Goal: Transaction & Acquisition: Purchase product/service

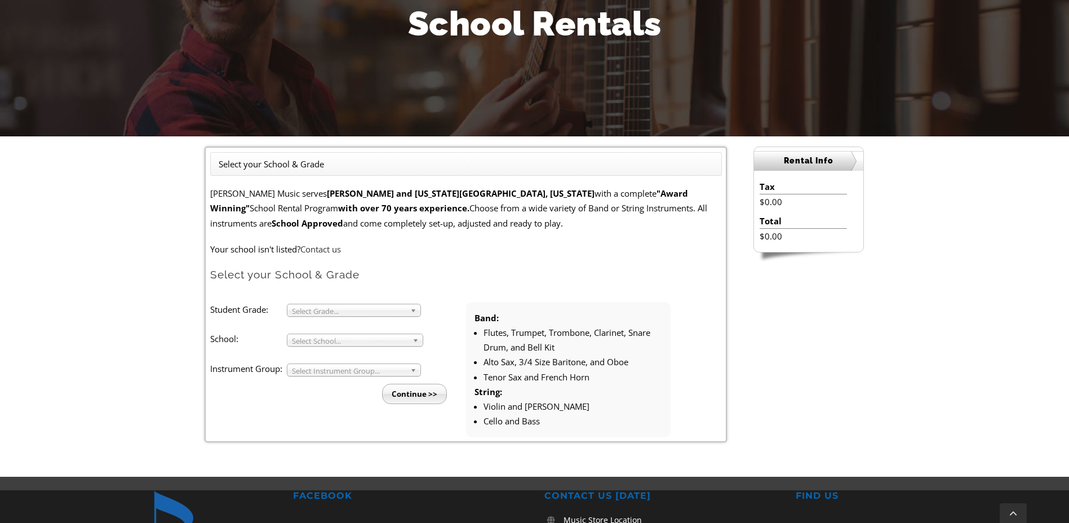
scroll to position [225, 0]
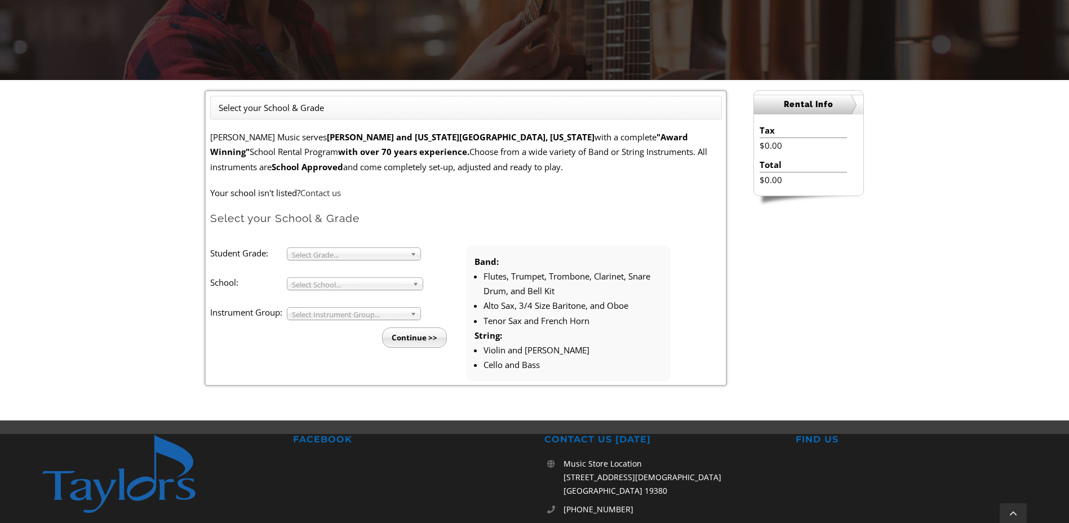
click at [390, 251] on span "Select Grade..." at bounding box center [349, 255] width 114 height 14
click at [380, 321] on li "7" at bounding box center [357, 323] width 122 height 14
click at [365, 285] on span "Select School..." at bounding box center [350, 285] width 116 height 14
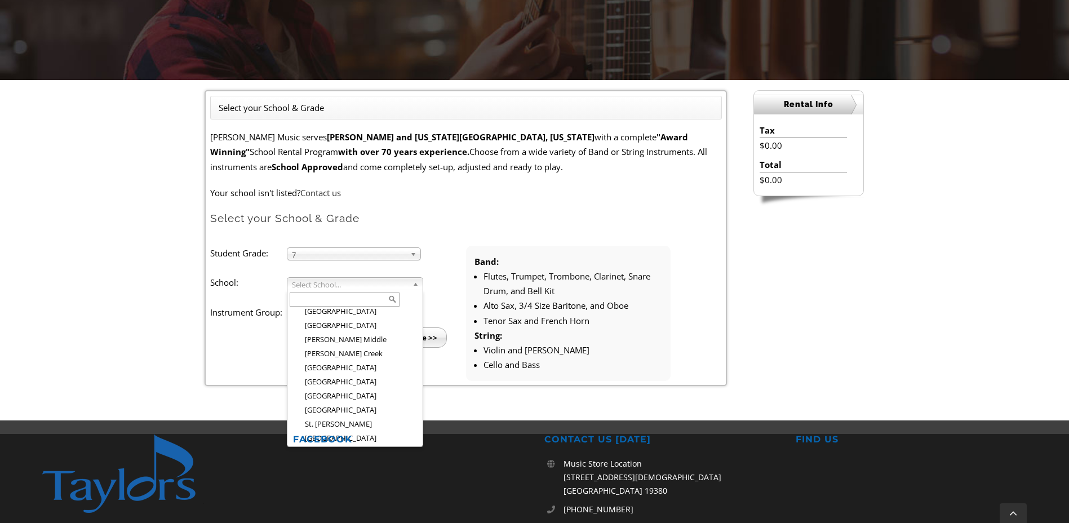
scroll to position [1736, 0]
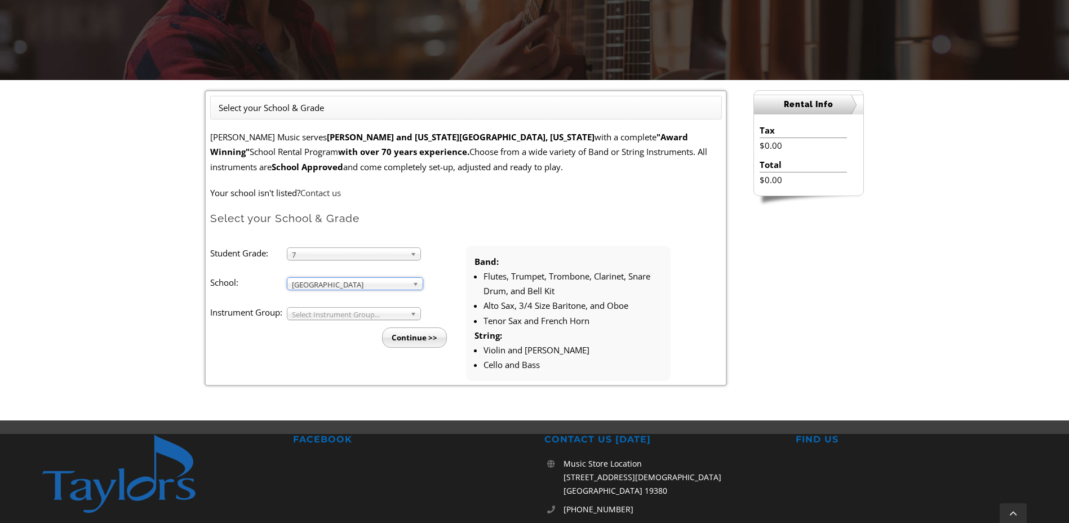
click at [340, 315] on span "Select Instrument Group..." at bounding box center [349, 315] width 114 height 14
drag, startPoint x: 337, startPoint y: 334, endPoint x: 337, endPoint y: 323, distance: 10.7
click at [337, 323] on ul "Band Strings" at bounding box center [352, 334] width 131 height 28
click at [415, 338] on input "Continue >>" at bounding box center [414, 337] width 65 height 20
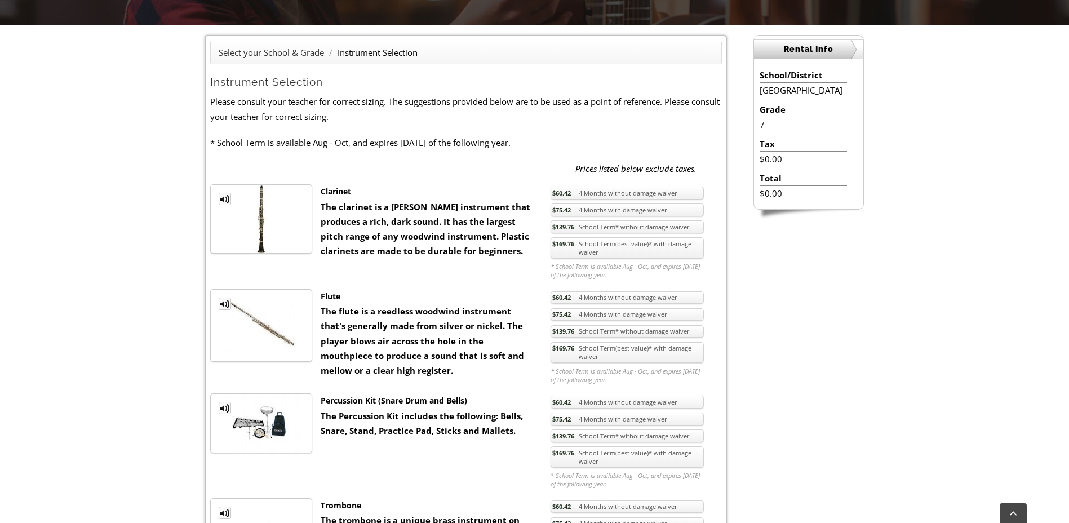
scroll to position [282, 0]
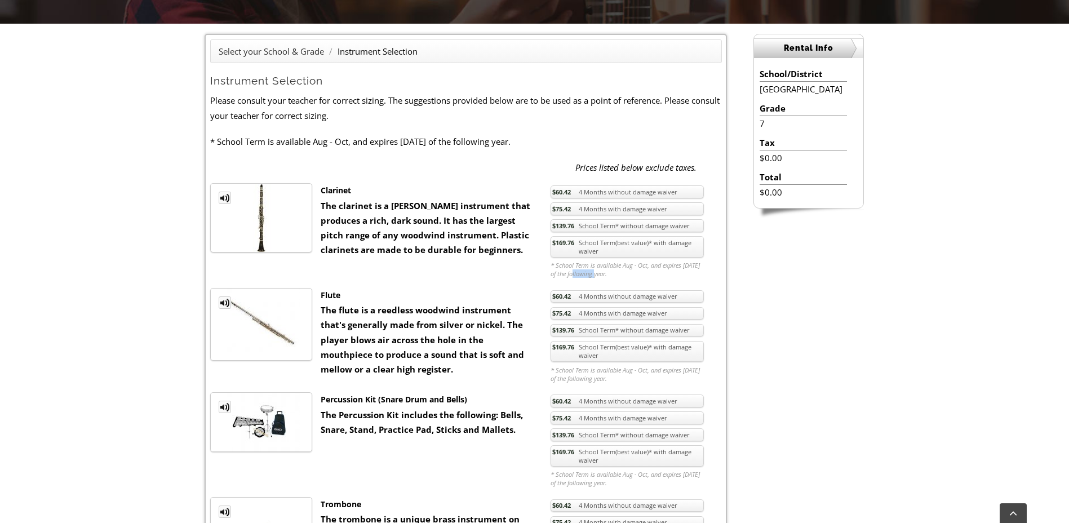
drag, startPoint x: 579, startPoint y: 270, endPoint x: 601, endPoint y: 273, distance: 21.6
click at [601, 273] on em "* School Term is available Aug - Oct, and expires [DATE] of the following year." at bounding box center [627, 269] width 153 height 17
drag, startPoint x: 607, startPoint y: 272, endPoint x: 569, endPoint y: 267, distance: 38.1
click at [569, 267] on em "* School Term is available Aug - Oct, and expires [DATE] of the following year." at bounding box center [627, 269] width 153 height 17
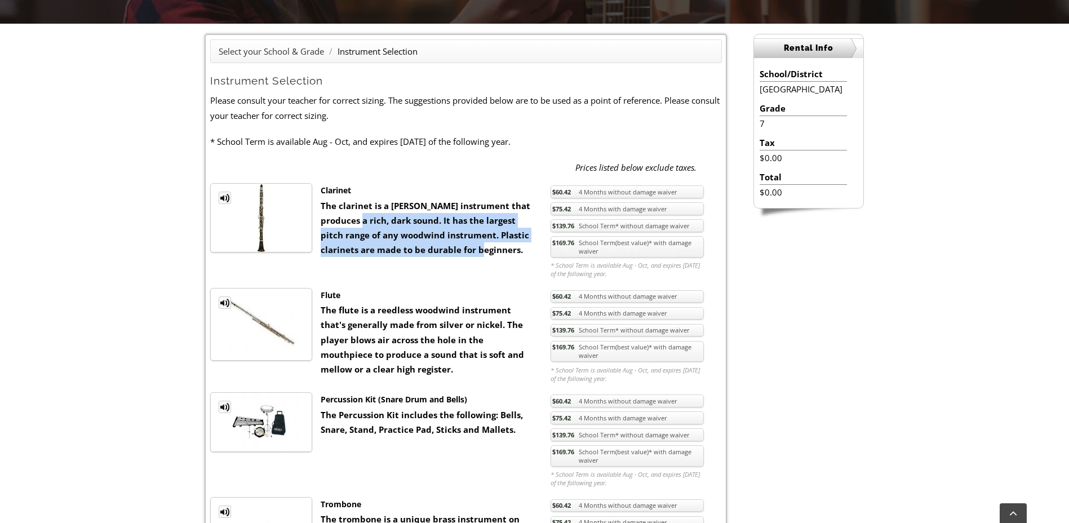
drag, startPoint x: 348, startPoint y: 216, endPoint x: 465, endPoint y: 248, distance: 121.4
click at [465, 248] on div "Clarinet The clarinet is a [PERSON_NAME] instrument that produces a rich, dark …" at bounding box center [427, 220] width 230 height 74
drag, startPoint x: 454, startPoint y: 249, endPoint x: 331, endPoint y: 211, distance: 128.9
click at [331, 211] on div "Clarinet The clarinet is a [PERSON_NAME] instrument that produces a rich, dark …" at bounding box center [427, 220] width 230 height 74
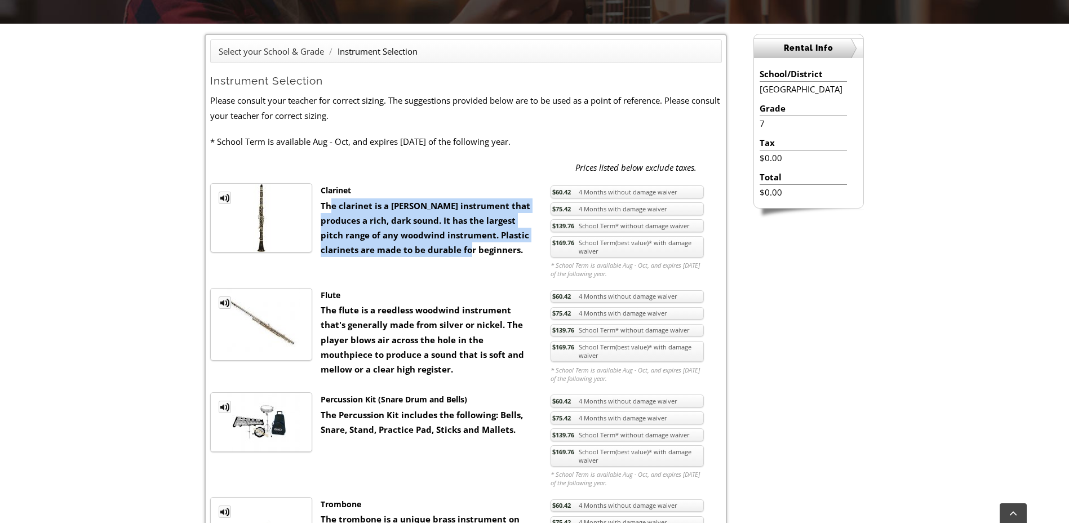
click at [379, 214] on div "Clarinet The clarinet is a [PERSON_NAME] instrument that produces a rich, dark …" at bounding box center [427, 220] width 230 height 74
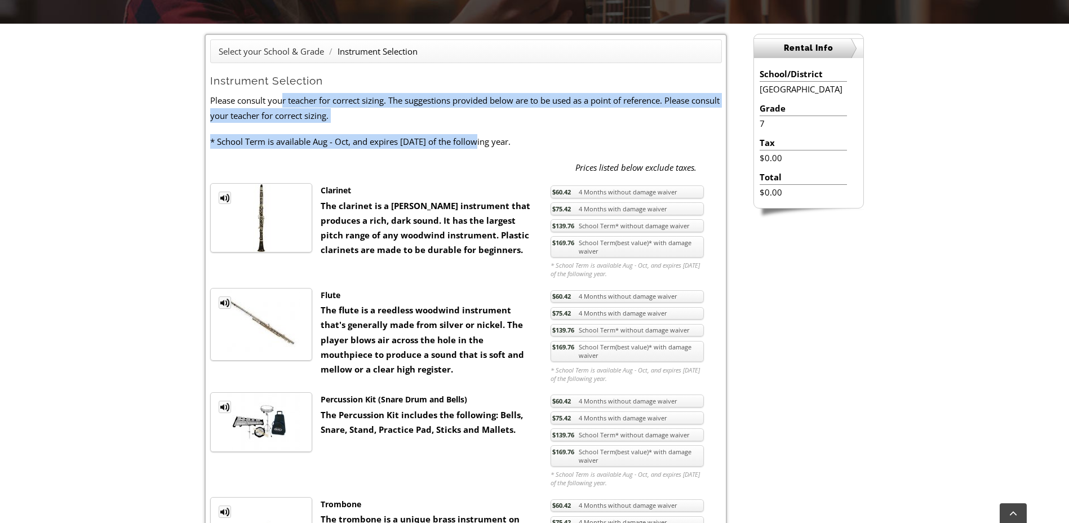
drag, startPoint x: 476, startPoint y: 141, endPoint x: 282, endPoint y: 99, distance: 198.8
click at [282, 99] on p "Please consult your teacher for correct sizing. The suggestions provided below …" at bounding box center [466, 108] width 512 height 30
drag, startPoint x: 329, startPoint y: 104, endPoint x: 471, endPoint y: 143, distance: 147.8
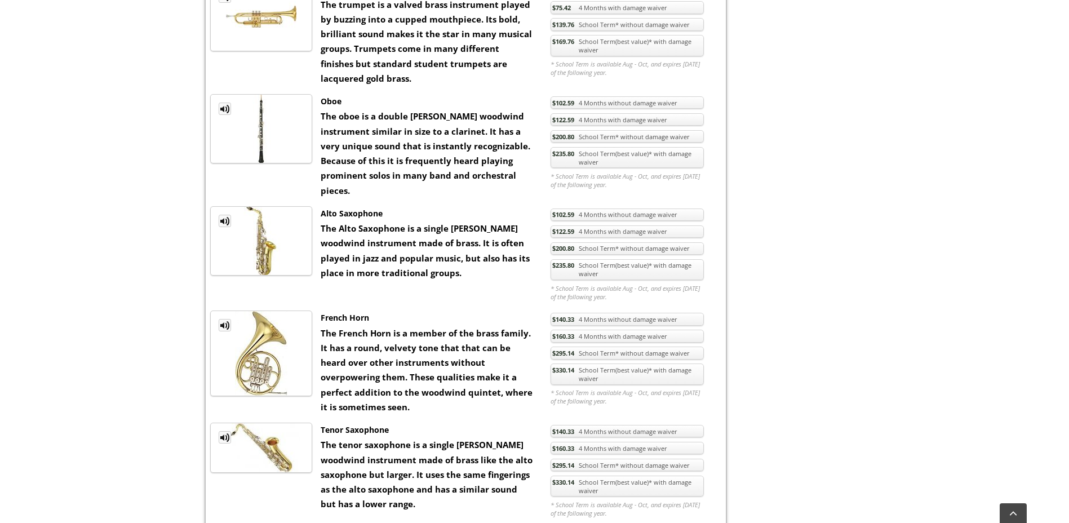
scroll to position [902, 0]
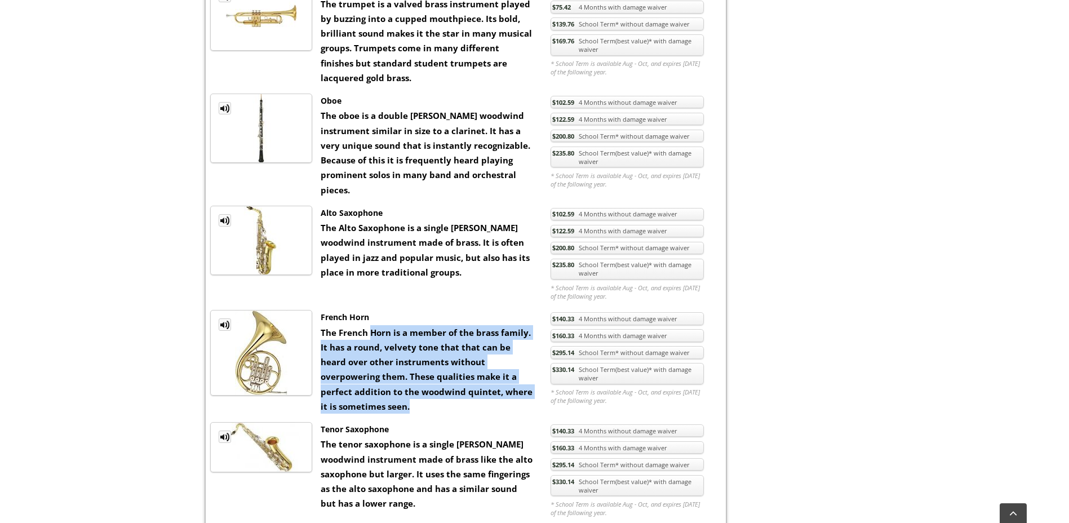
drag, startPoint x: 372, startPoint y: 326, endPoint x: 485, endPoint y: 401, distance: 135.0
click at [485, 401] on div "French Horn The French Horn is a member of the brass family. It has a round, ve…" at bounding box center [427, 362] width 230 height 104
click at [483, 397] on div "French Horn The French Horn is a member of the brass family. It has a round, ve…" at bounding box center [427, 362] width 230 height 104
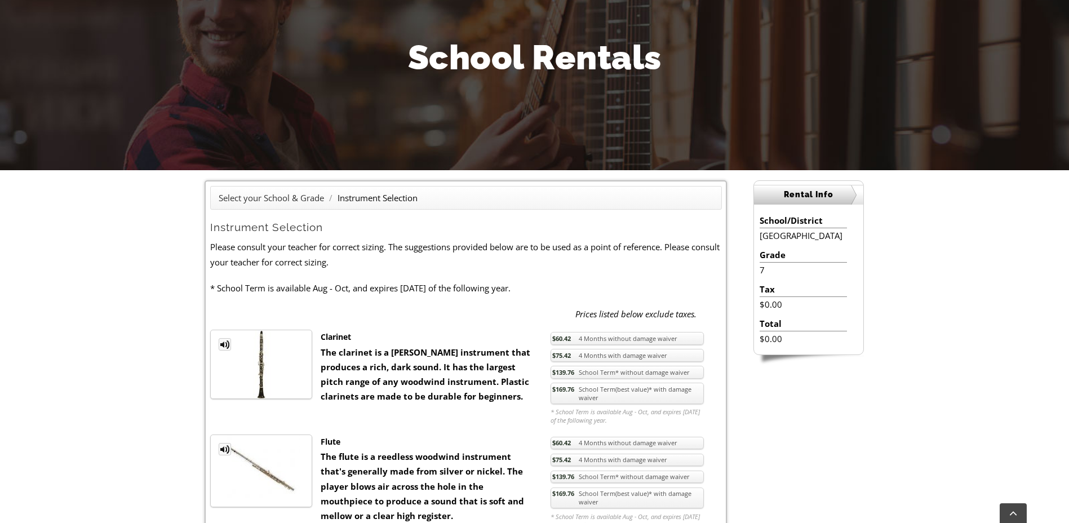
scroll to position [169, 0]
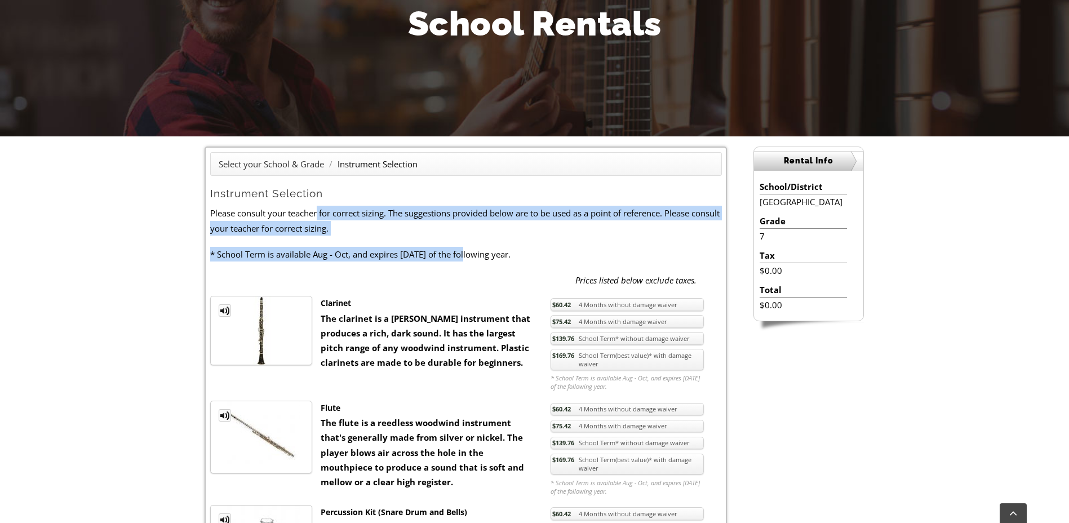
drag, startPoint x: 466, startPoint y: 255, endPoint x: 320, endPoint y: 215, distance: 152.0
click at [320, 215] on p "Please consult your teacher for correct sizing. The suggestions provided below …" at bounding box center [466, 221] width 512 height 30
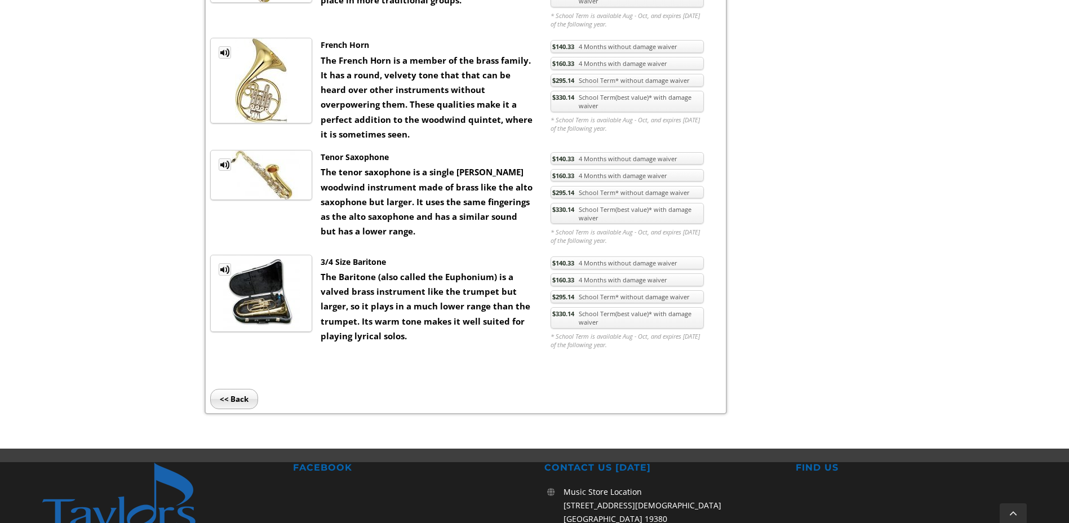
scroll to position [1409, 0]
